Goal: Information Seeking & Learning: Learn about a topic

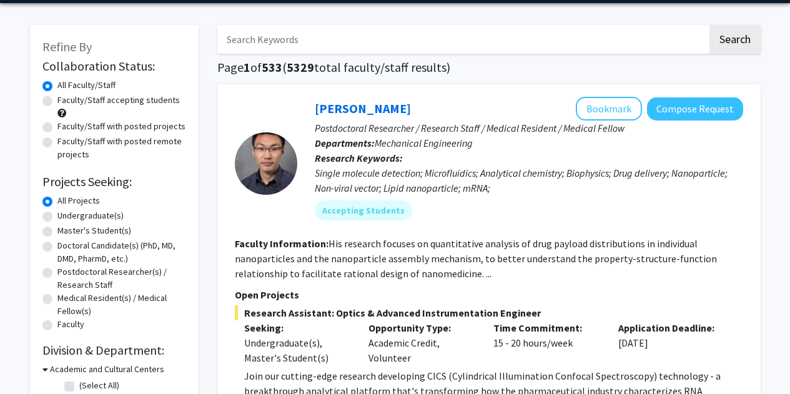
scroll to position [42, 0]
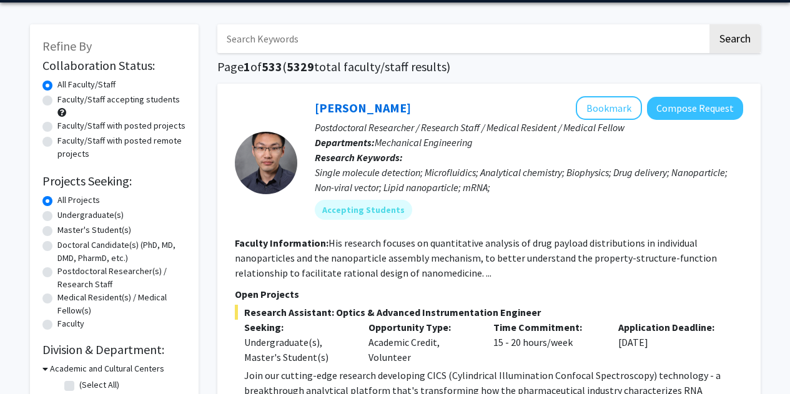
click at [76, 217] on label "Undergraduate(s)" at bounding box center [90, 215] width 66 height 13
click at [66, 217] on input "Undergraduate(s)" at bounding box center [61, 213] width 8 height 8
radio input "true"
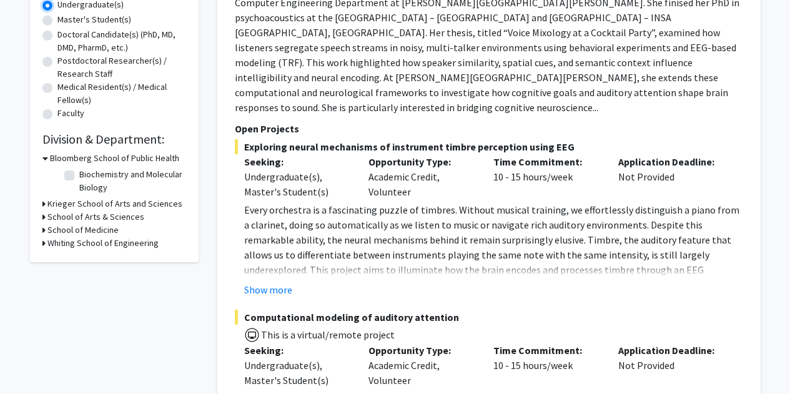
scroll to position [256, 0]
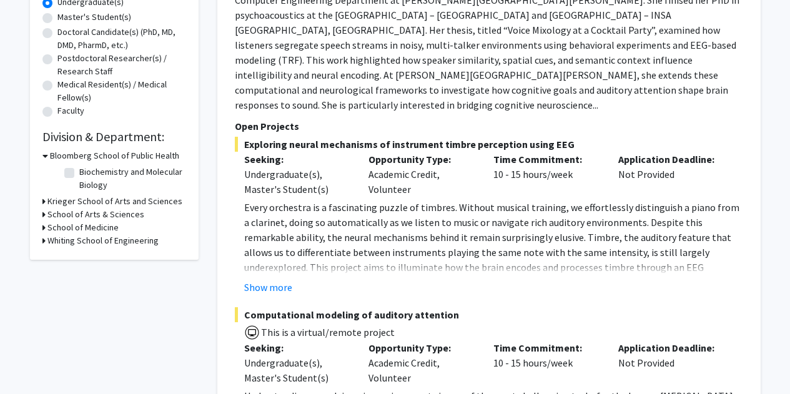
click at [94, 237] on h3 "Whiting School of Engineering" at bounding box center [102, 240] width 111 height 13
click at [83, 254] on label "(Select All)" at bounding box center [99, 257] width 40 height 13
click at [83, 254] on input "(Select All)" at bounding box center [83, 255] width 8 height 8
checkbox input "true"
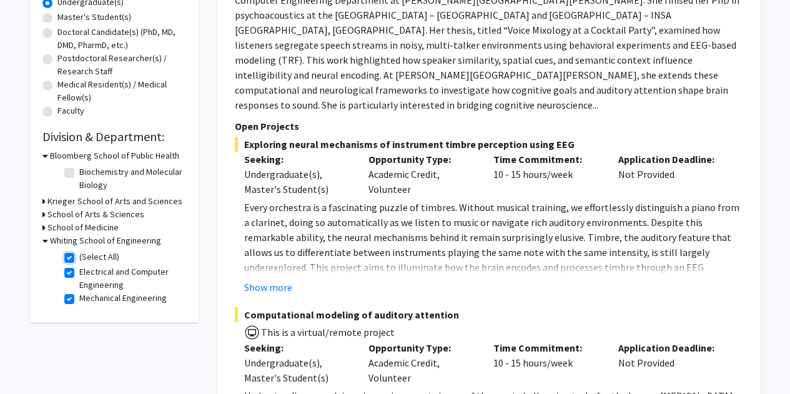
checkbox input "true"
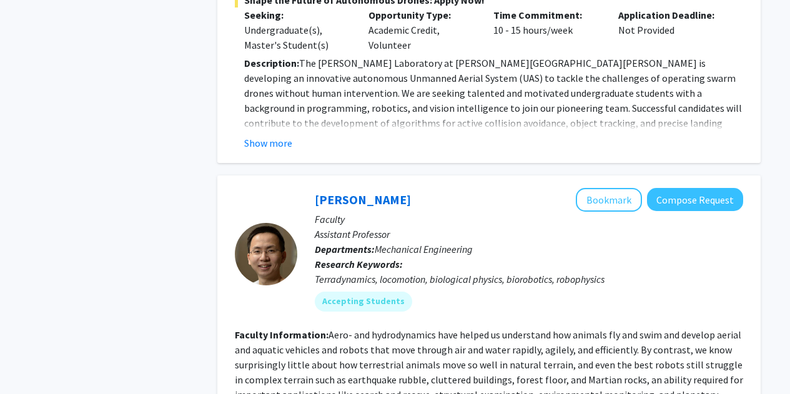
scroll to position [1747, 0]
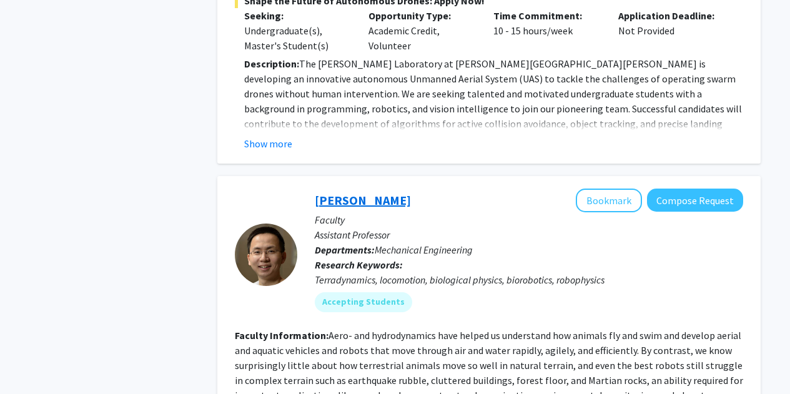
click at [340, 192] on link "[PERSON_NAME]" at bounding box center [363, 200] width 96 height 16
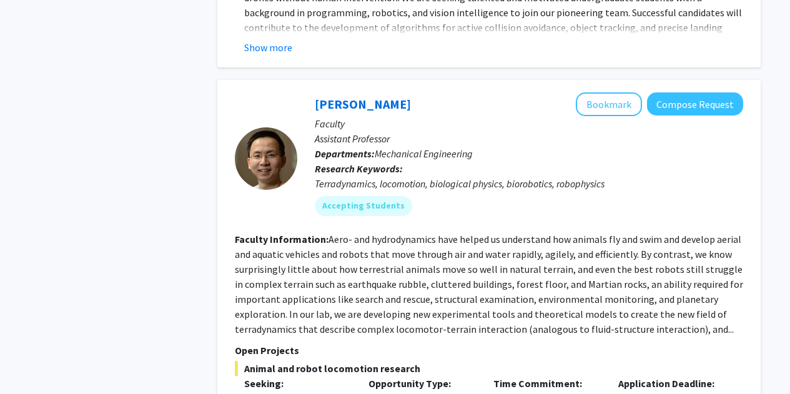
scroll to position [1844, 0]
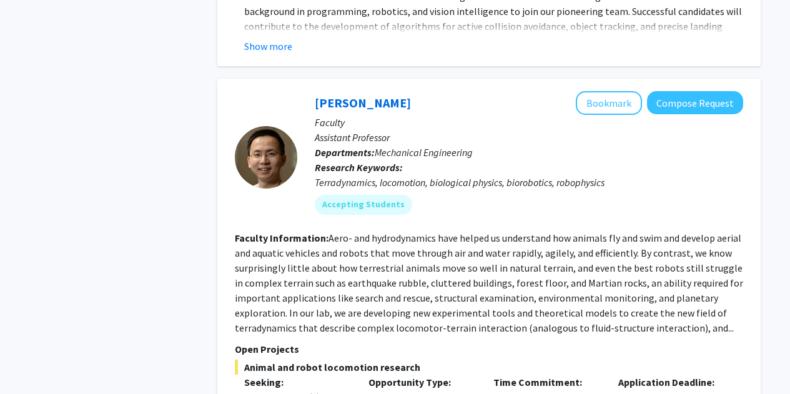
click at [709, 270] on fg-read-more "Aero- and hydrodynamics have helped us understand how animals fly and swim and …" at bounding box center [489, 283] width 509 height 102
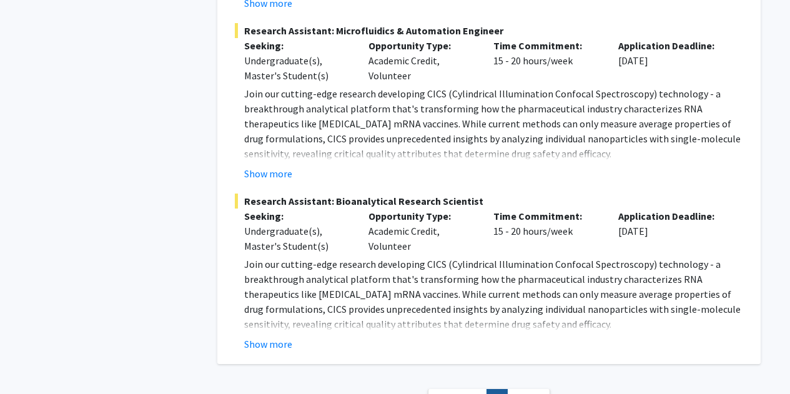
scroll to position [2784, 0]
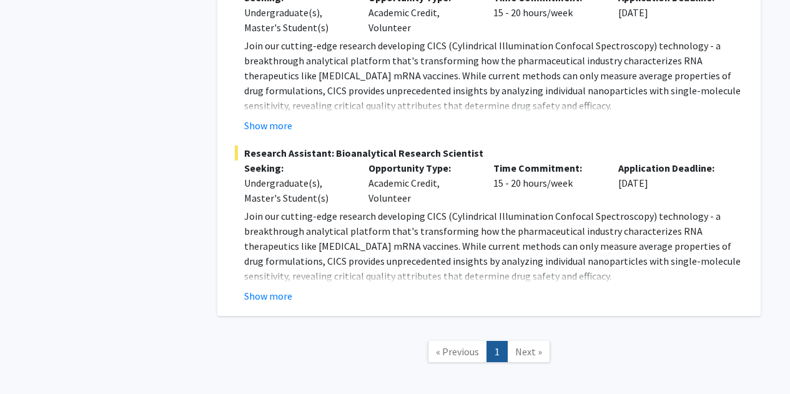
click at [521, 346] on span "Next »" at bounding box center [528, 352] width 27 height 12
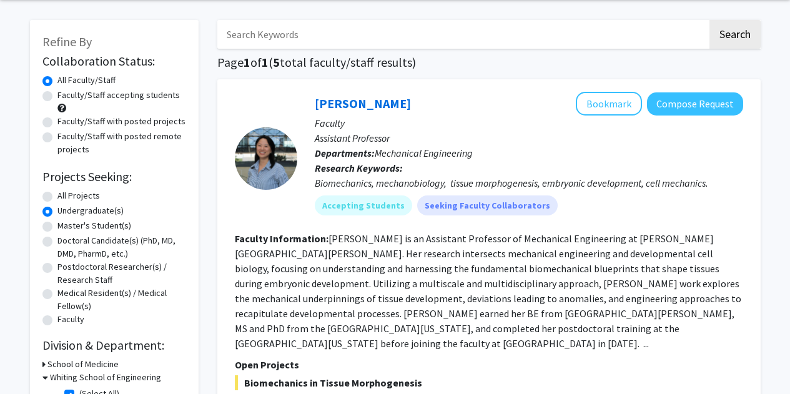
scroll to position [0, 0]
